Goal: Find specific page/section: Find specific page/section

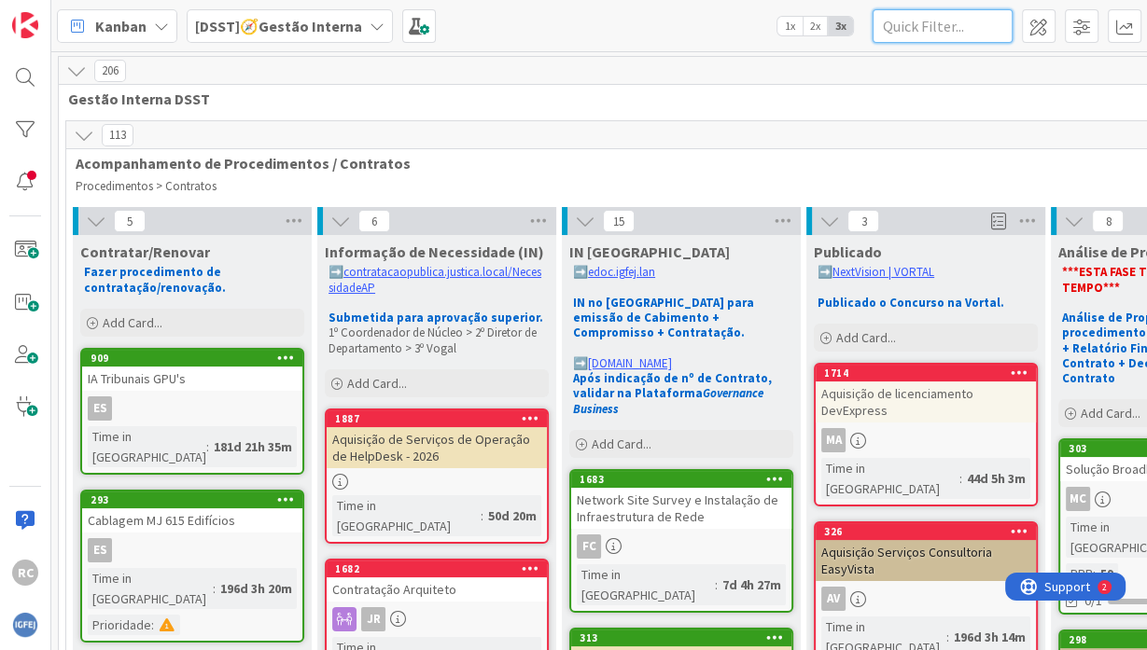
click at [953, 34] on input "text" at bounding box center [943, 26] width 140 height 34
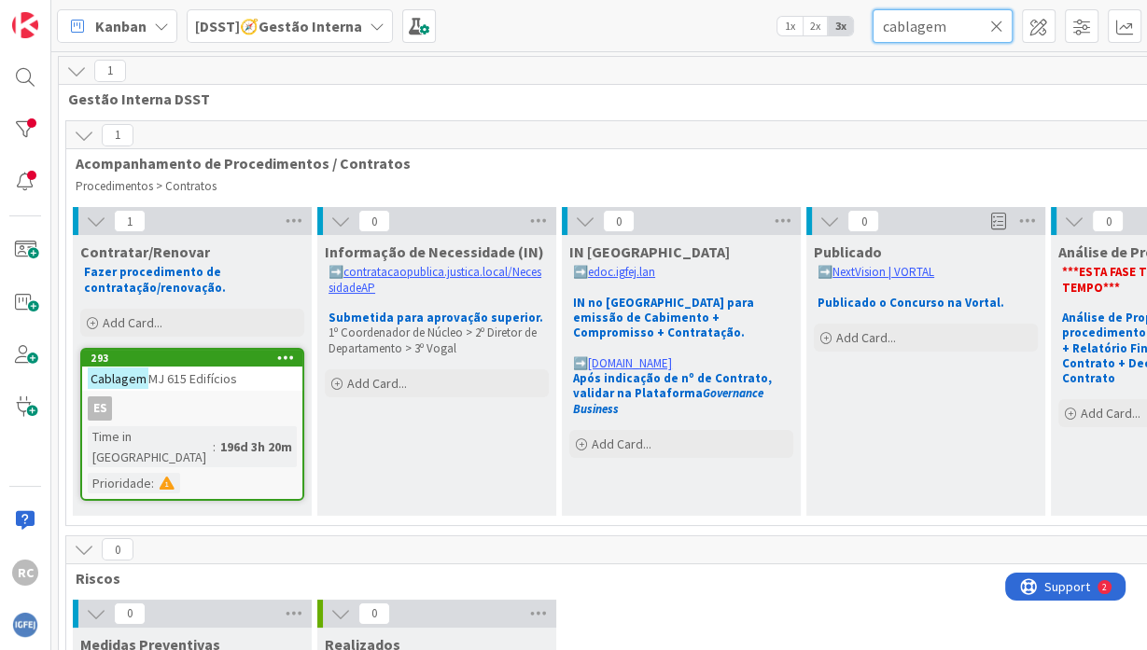
type input "cablagem"
click at [198, 384] on span "MJ 615 Edifícios" at bounding box center [192, 379] width 89 height 17
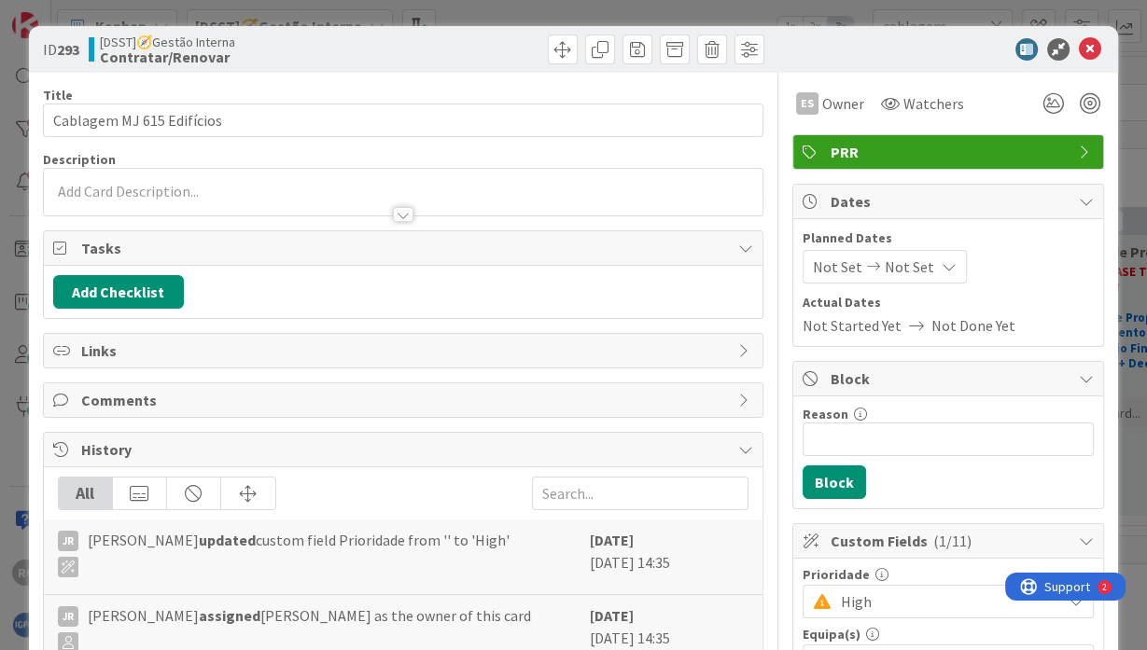
click at [283, 197] on div at bounding box center [404, 206] width 720 height 20
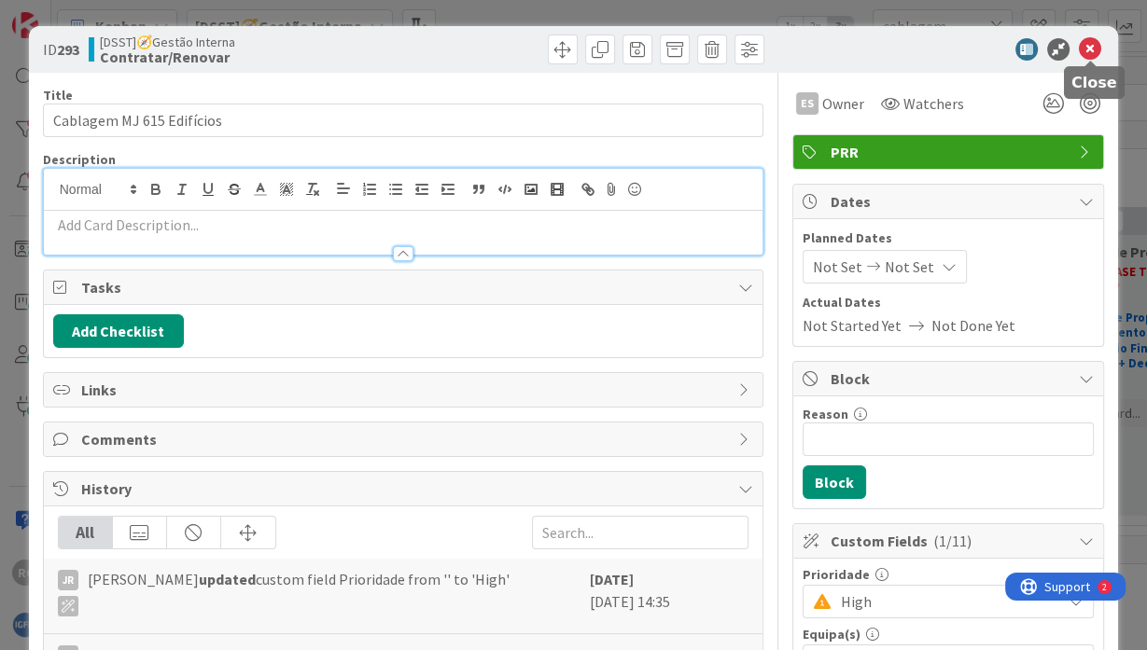
click at [1087, 41] on icon at bounding box center [1090, 49] width 22 height 22
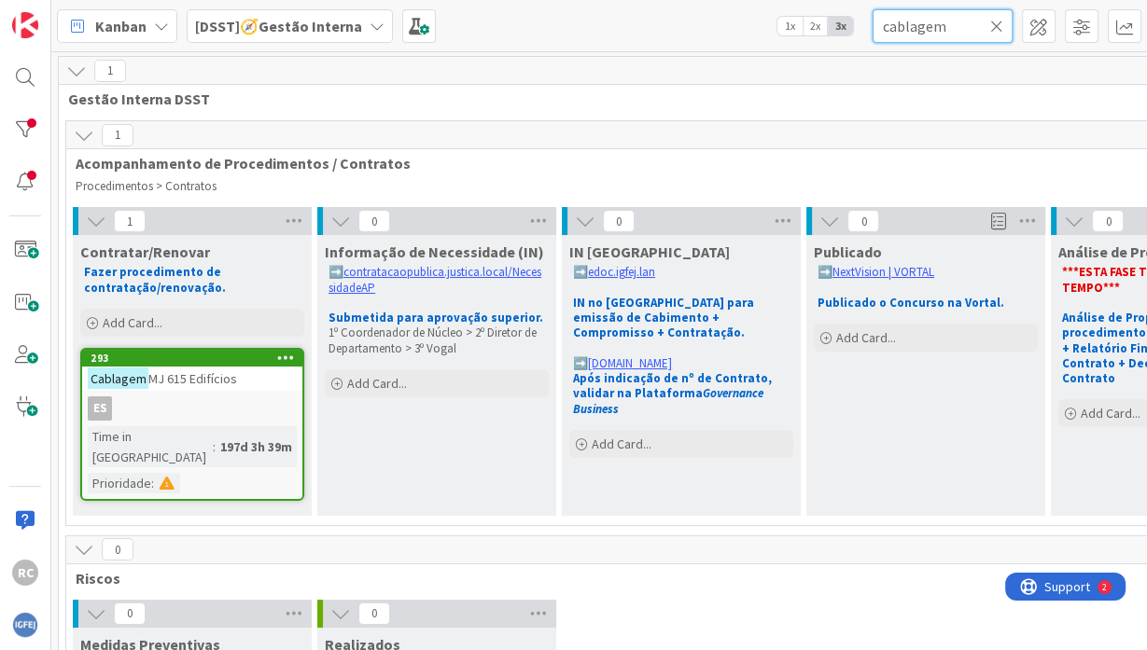
click at [982, 35] on input "cablagem" at bounding box center [943, 26] width 140 height 34
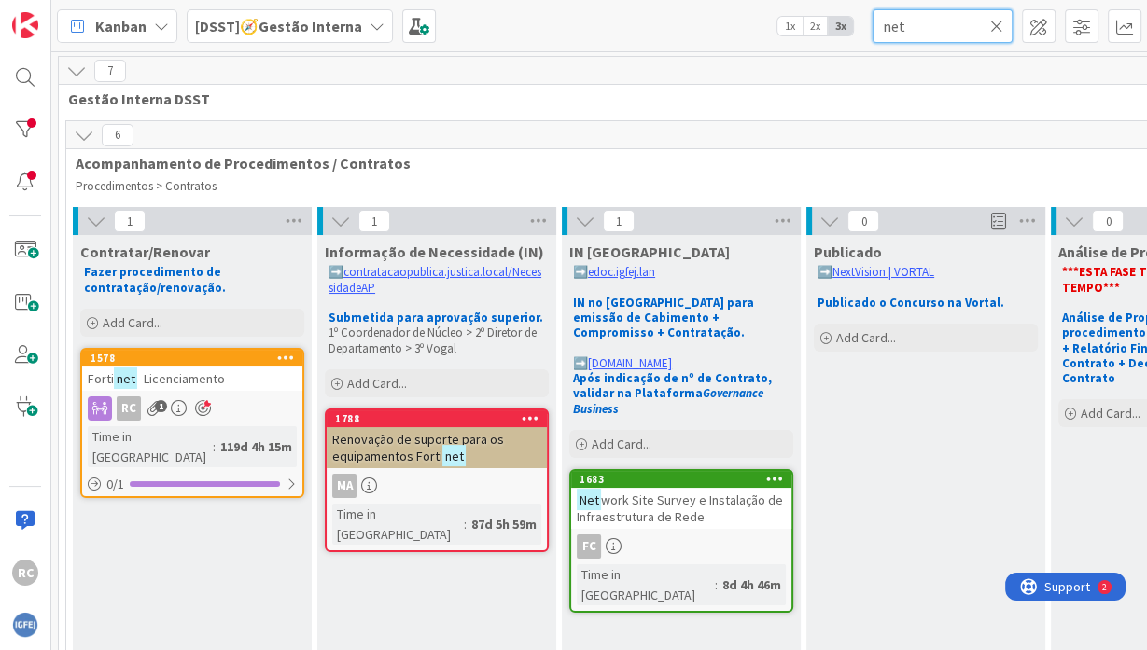
type input "net"
click at [741, 492] on span "work Site Survey e Instalação de Infraestrutura de Rede" at bounding box center [680, 509] width 206 height 34
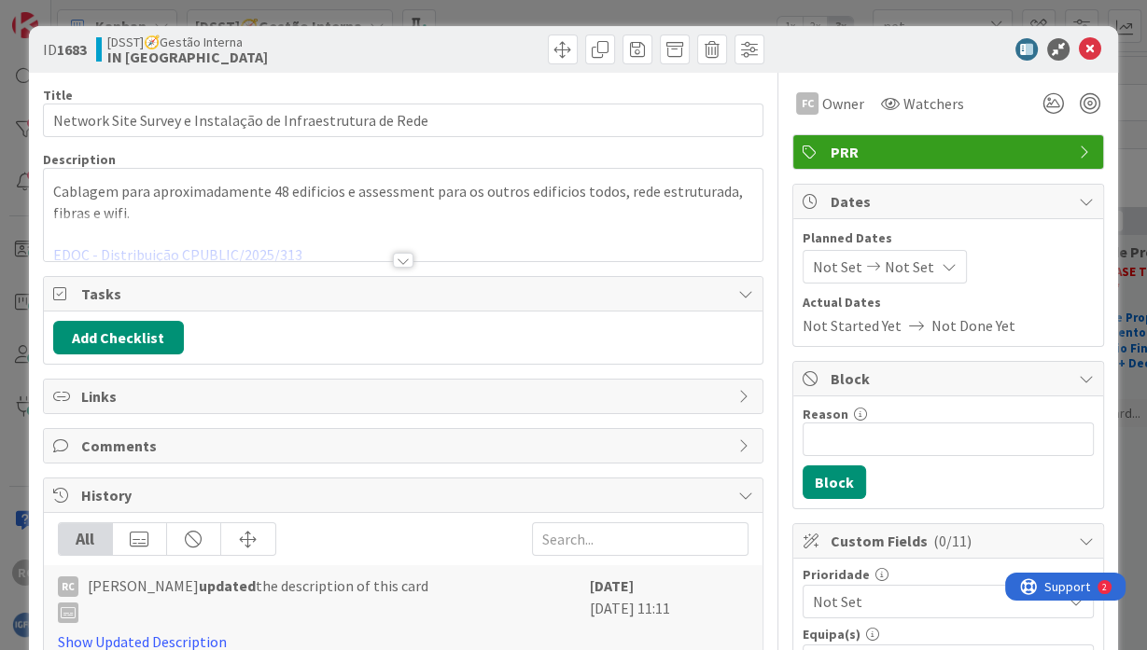
click at [321, 235] on div at bounding box center [404, 238] width 720 height 48
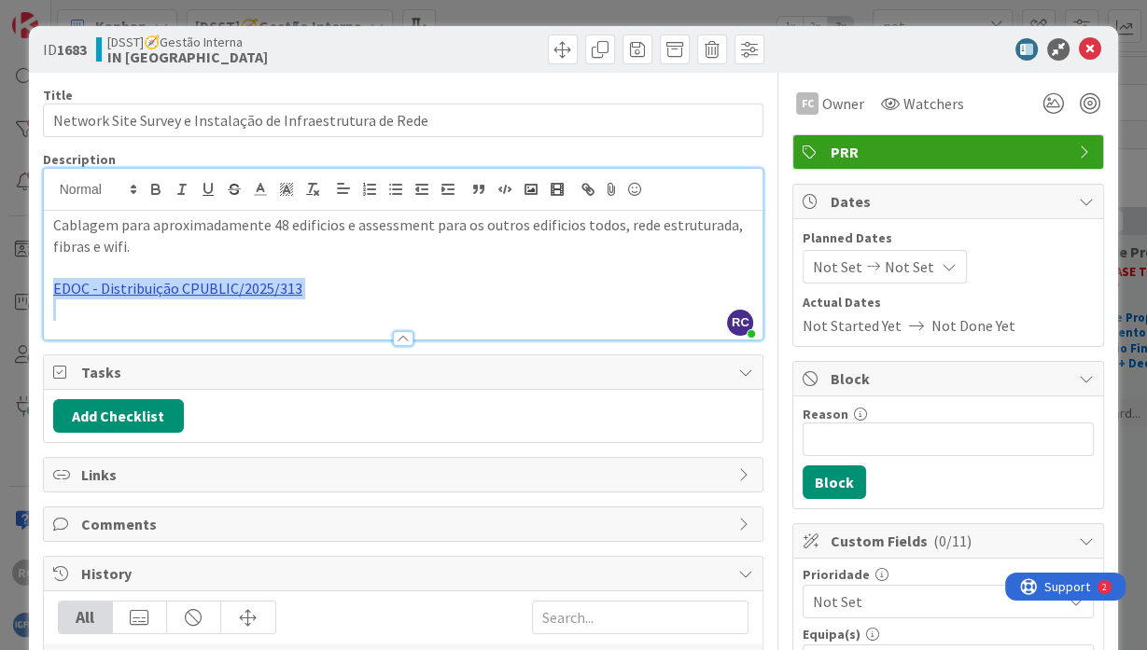
drag, startPoint x: 301, startPoint y: 302, endPoint x: 54, endPoint y: 289, distance: 247.7
click at [54, 289] on div "Cablagem para aproximadamente 48 edificios e assessment para os outros edificio…" at bounding box center [404, 275] width 720 height 129
copy link "EDOC - Distribuição CPUBLIC/2025/313"
